Goal: Task Accomplishment & Management: Use online tool/utility

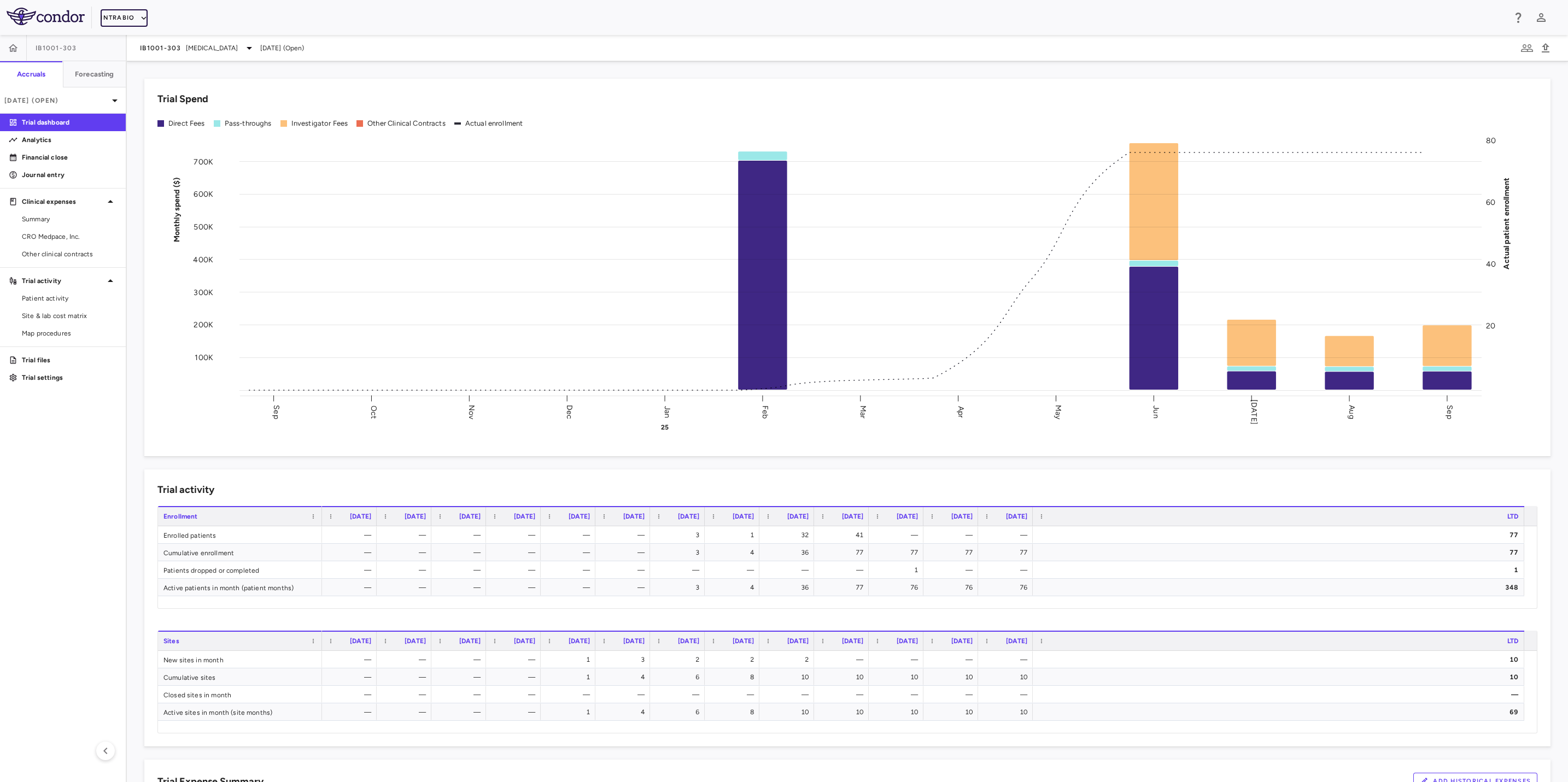
click at [134, 17] on button "IntraBio" at bounding box center [124, 18] width 47 height 18
click at [151, 103] on li "BridgeBio, Inc." at bounding box center [146, 105] width 91 height 16
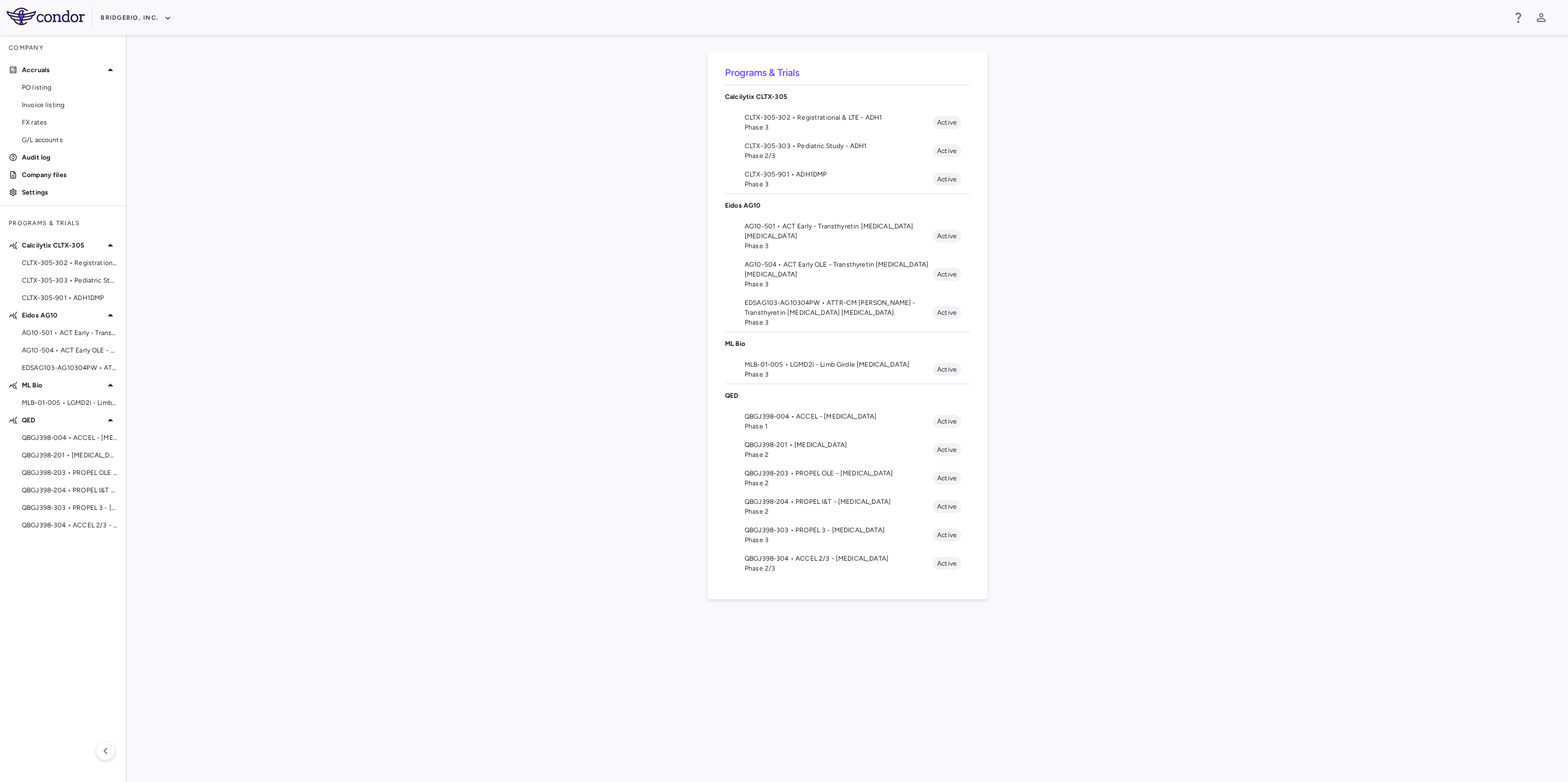
click at [855, 231] on span "AG10-501 • ACT Early - Transthyretin Amyloid Cardiomyopathy" at bounding box center [838, 231] width 188 height 20
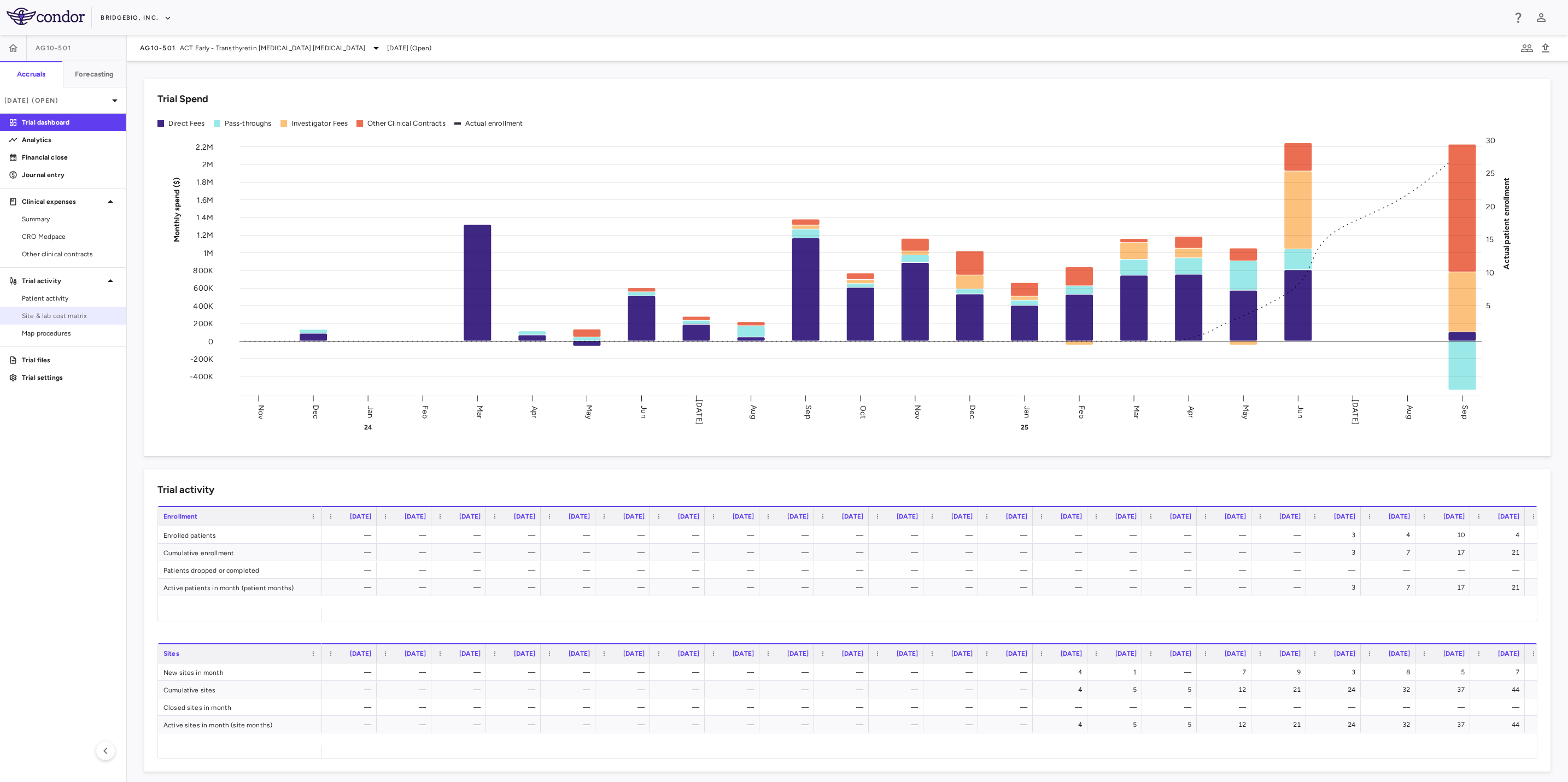
click at [57, 312] on span "Site & lab cost matrix" at bounding box center [69, 316] width 95 height 10
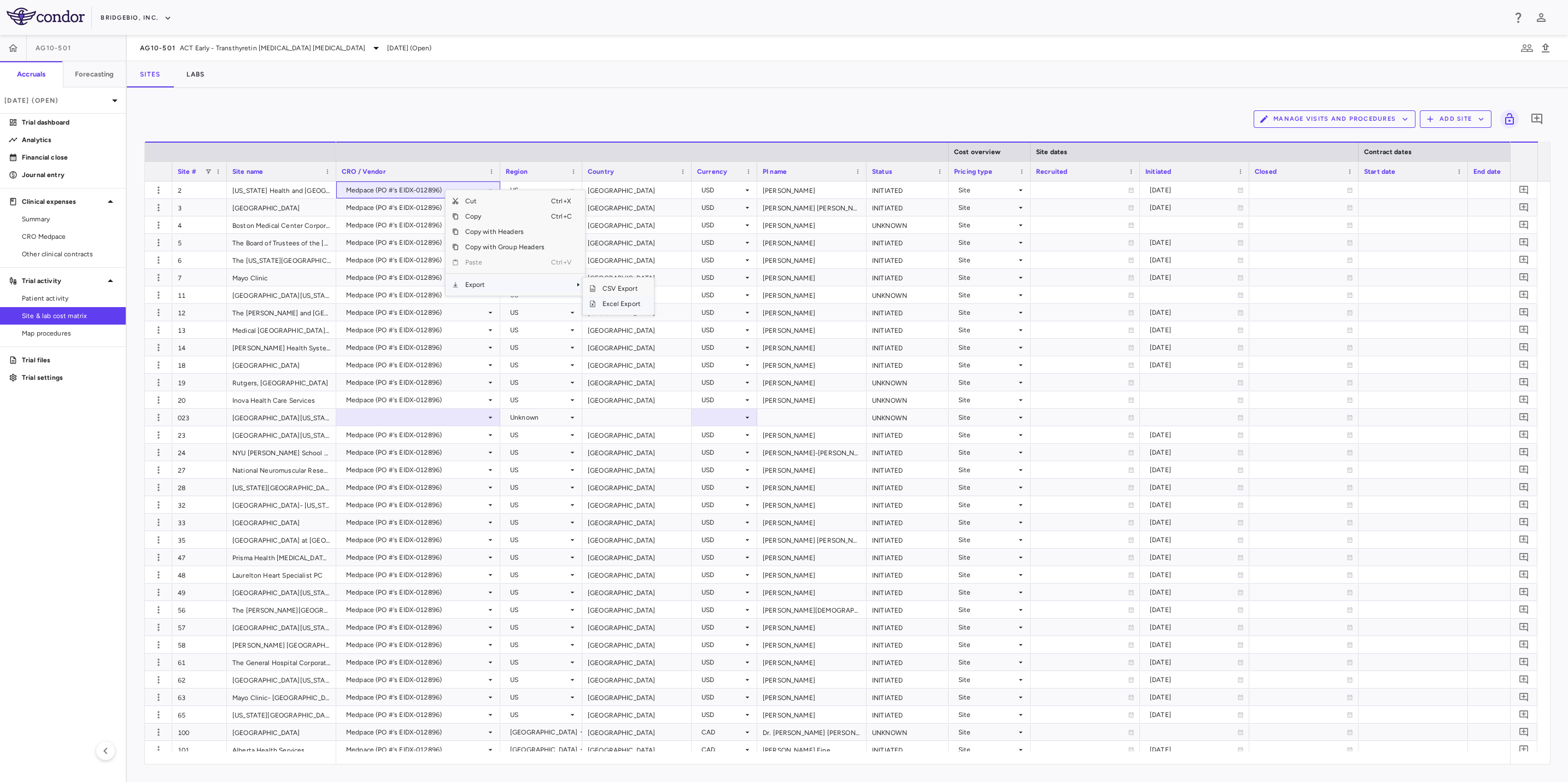
click at [626, 305] on span "Excel Export" at bounding box center [622, 304] width 51 height 16
click at [337, 101] on div "Manage Visits and Procedures Add Site 0 Drag here to set row groups Drag here t…" at bounding box center [847, 435] width 1441 height 694
click at [46, 235] on span "CRO Medpace" at bounding box center [69, 236] width 95 height 10
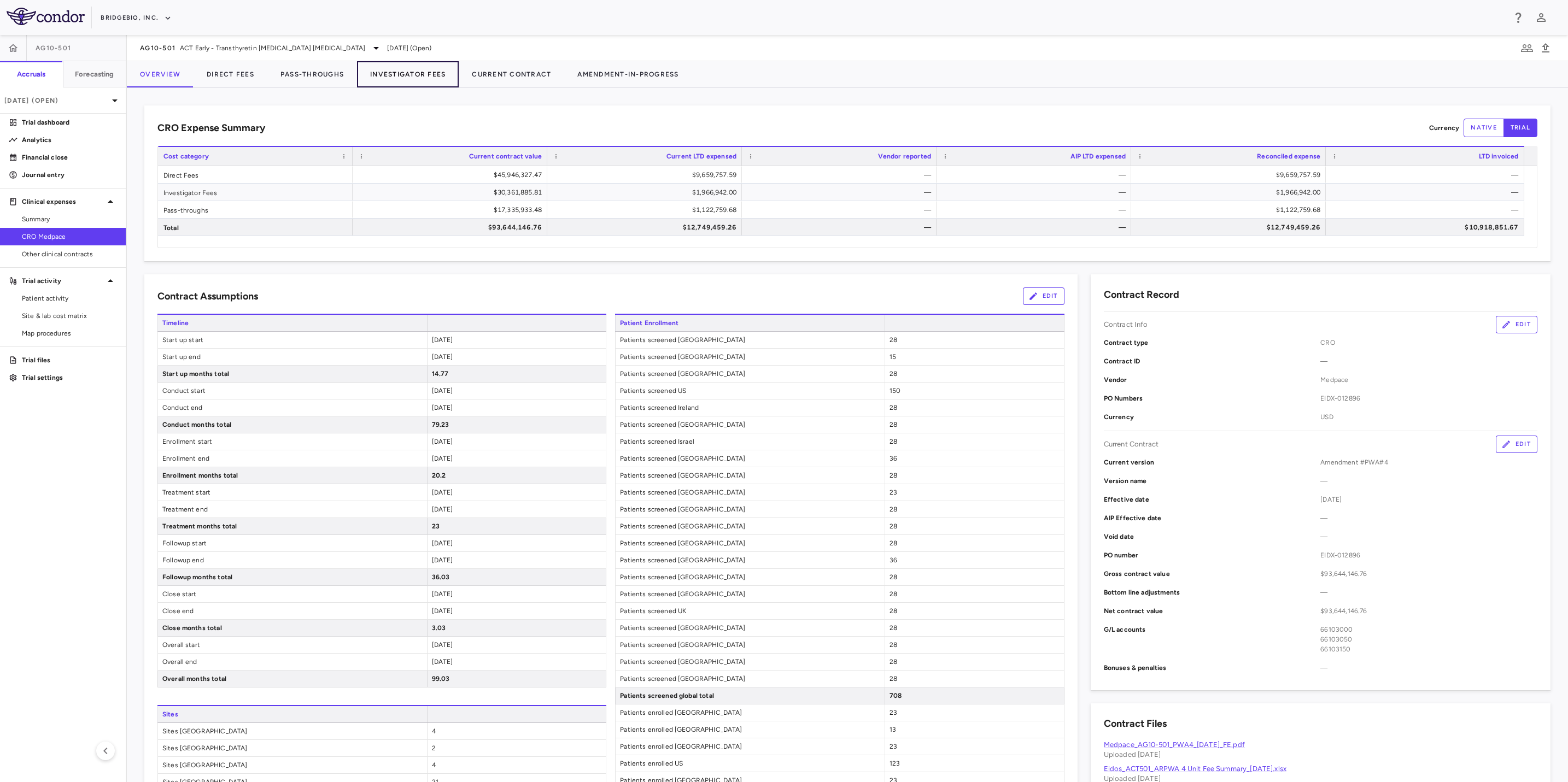
click at [415, 76] on button "Investigator Fees" at bounding box center [408, 74] width 102 height 26
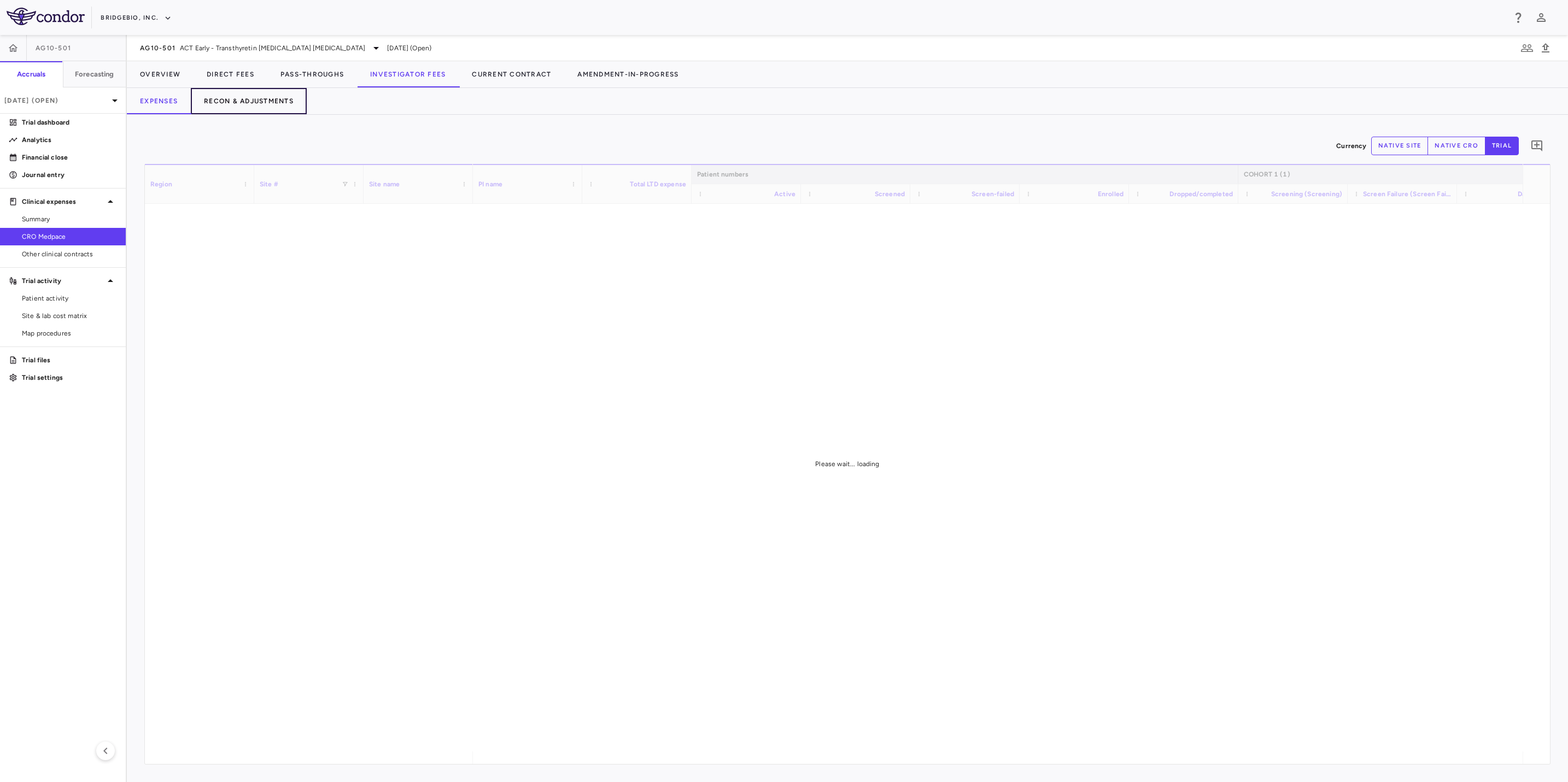
click at [264, 105] on button "Recon & Adjustments" at bounding box center [249, 101] width 116 height 26
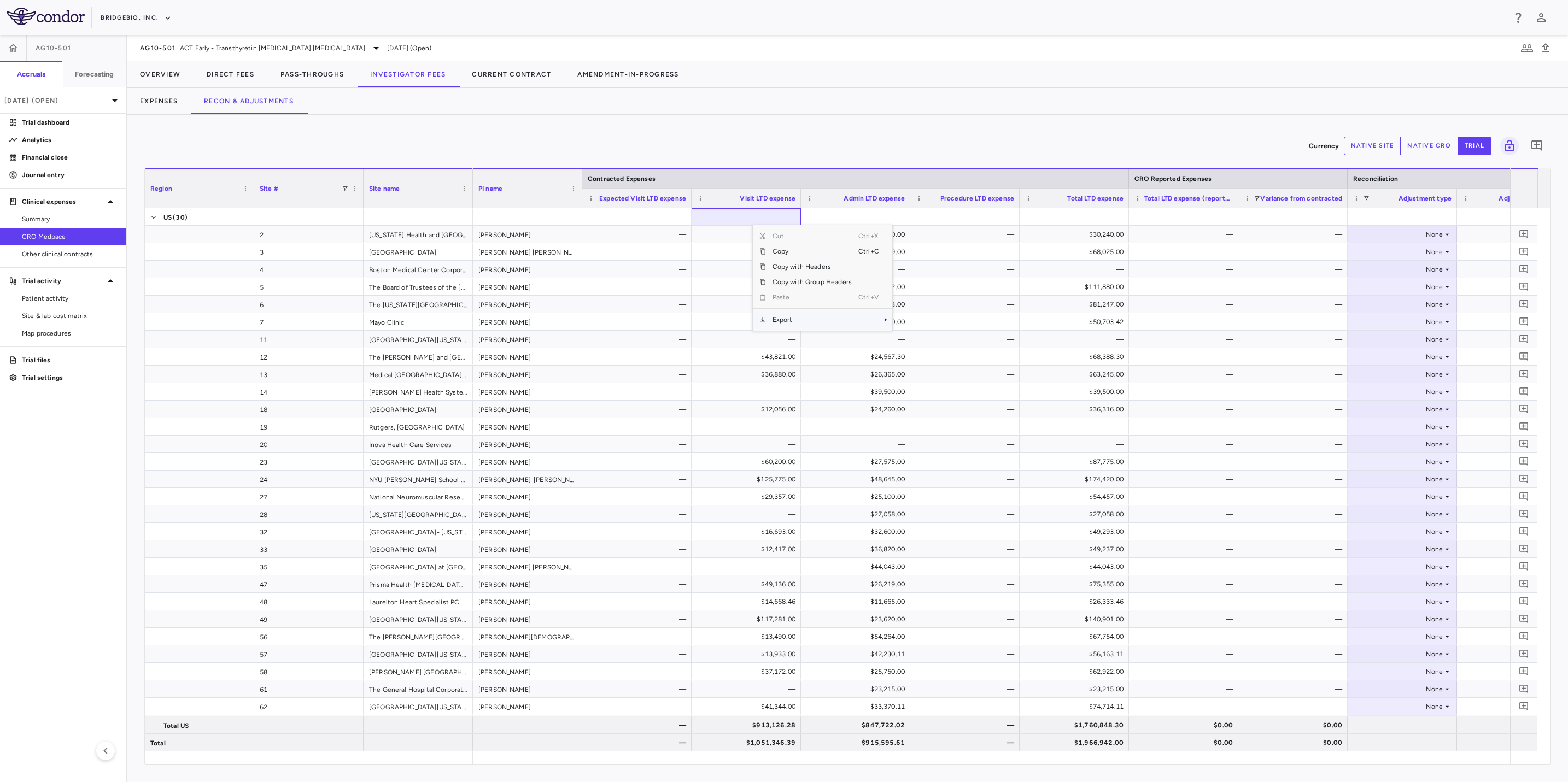
click at [805, 325] on span "Export" at bounding box center [812, 320] width 92 height 16
click at [939, 337] on span "Excel Export" at bounding box center [929, 339] width 51 height 16
click at [977, 142] on div "Currency native site native cro trial 0" at bounding box center [848, 146] width 1407 height 28
click at [1349, 146] on button "native site" at bounding box center [1372, 146] width 57 height 19
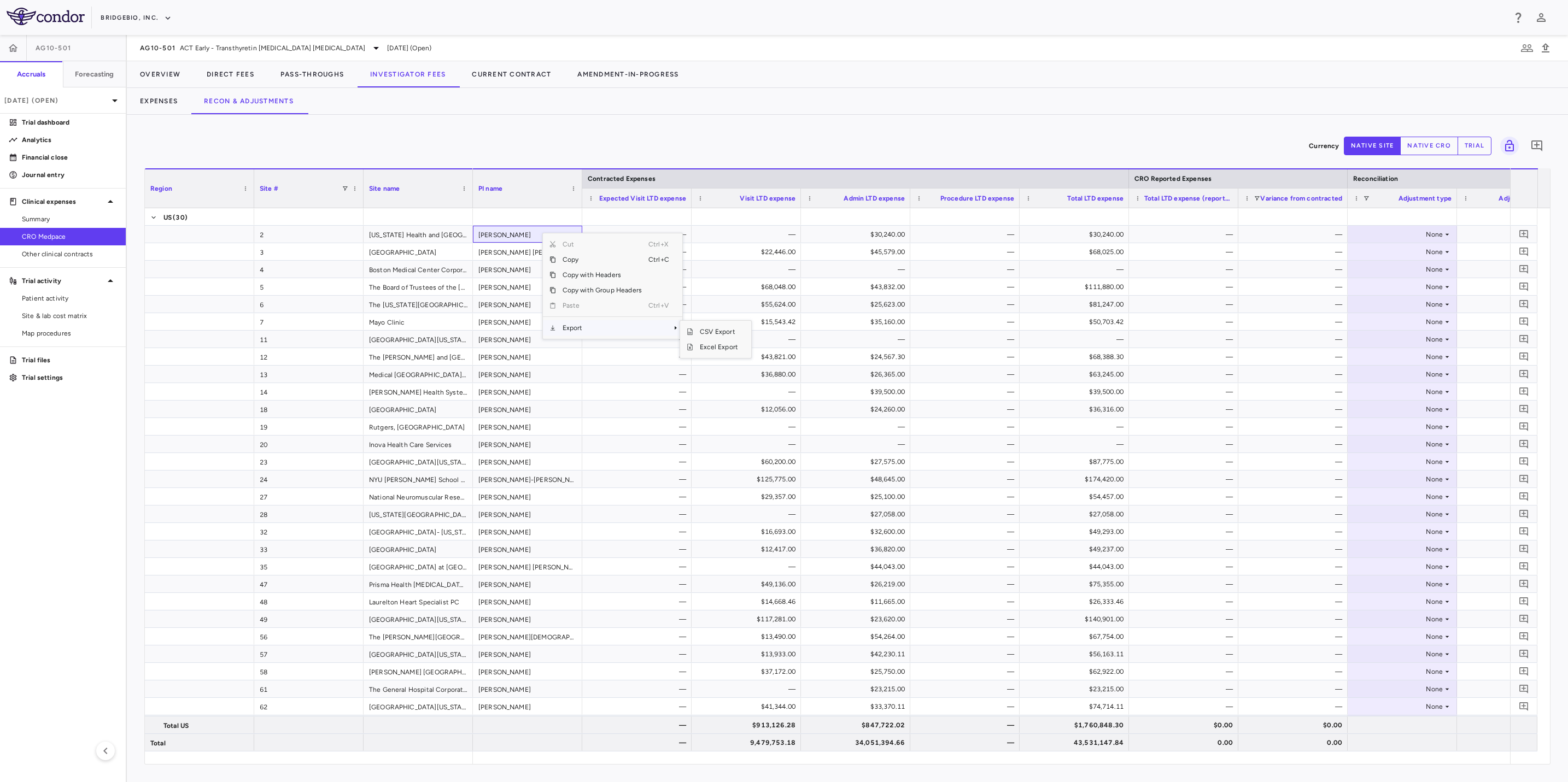
click at [637, 332] on span "Export" at bounding box center [602, 328] width 92 height 16
click at [730, 350] on span "Excel Export" at bounding box center [719, 347] width 51 height 16
